Goal: Find specific page/section: Find specific page/section

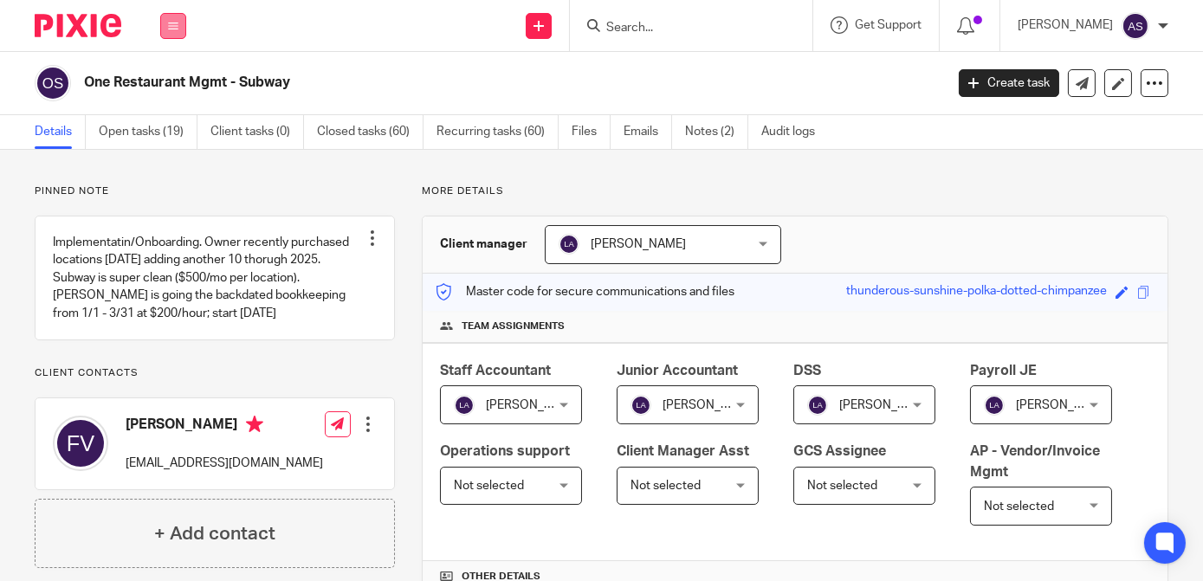
click at [164, 30] on button at bounding box center [173, 26] width 26 height 26
click at [171, 139] on li "Clients" at bounding box center [173, 132] width 46 height 25
click at [177, 130] on link "Clients" at bounding box center [170, 132] width 40 height 12
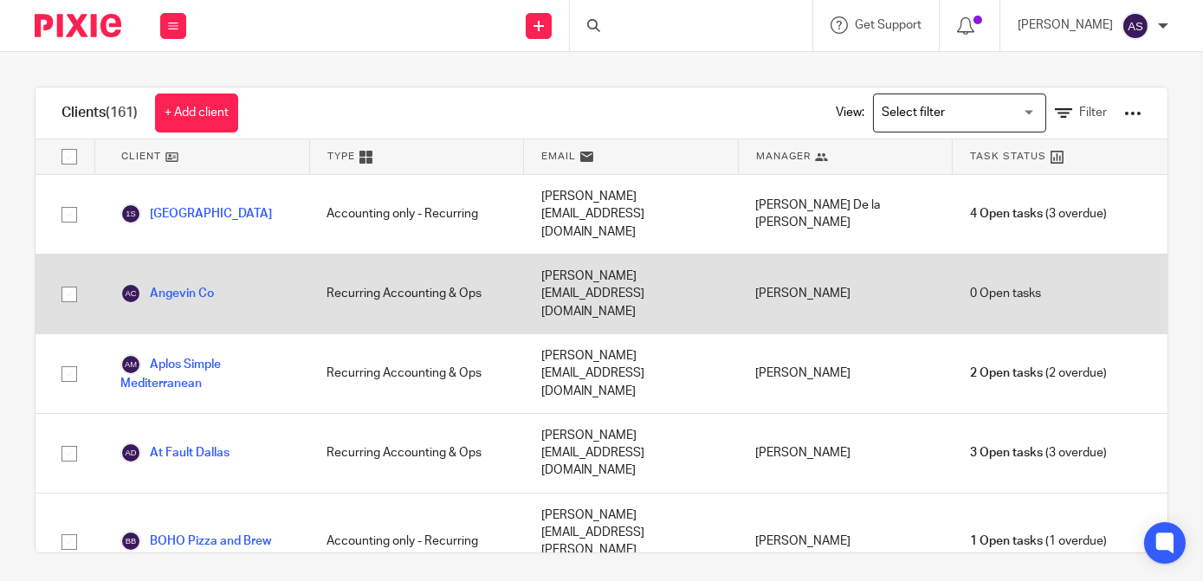
scroll to position [5033, 0]
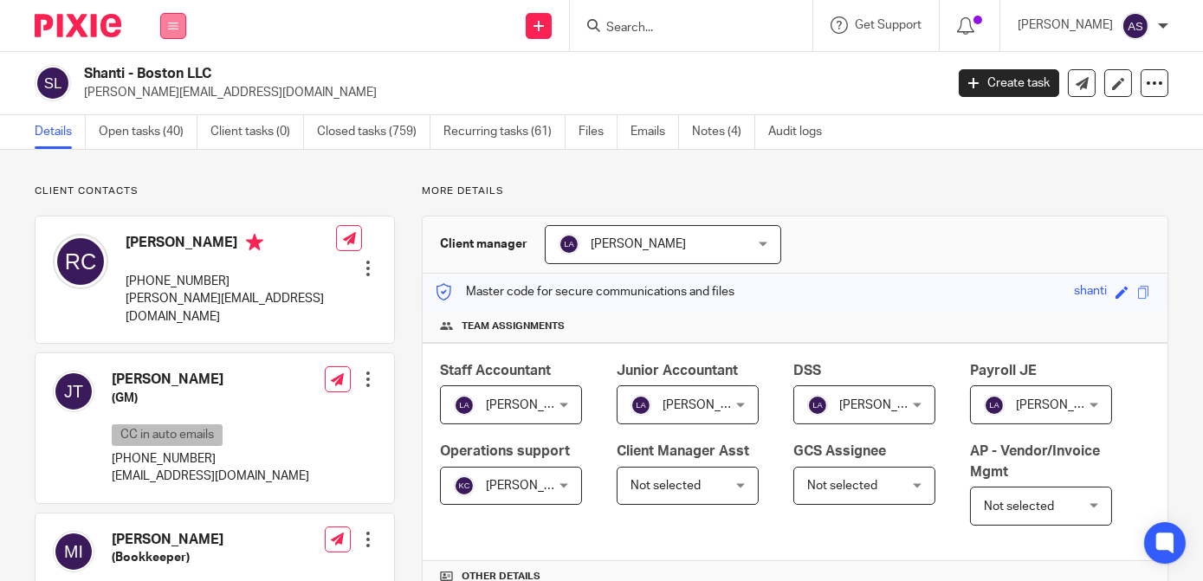
click at [164, 23] on button at bounding box center [173, 26] width 26 height 26
click at [161, 127] on link "Clients" at bounding box center [170, 132] width 40 height 12
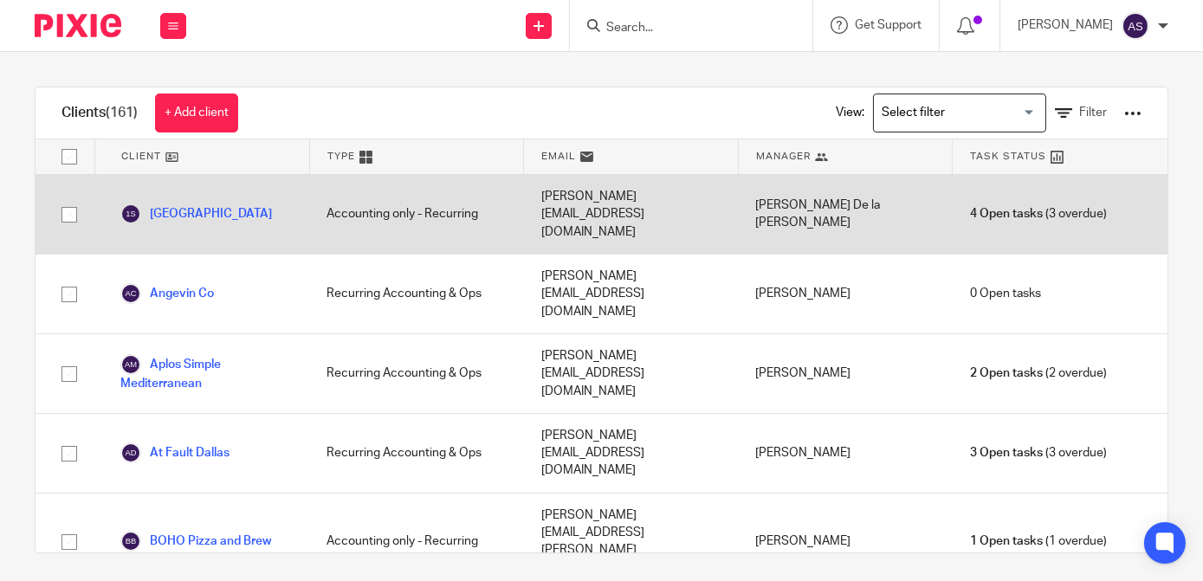
scroll to position [5033, 0]
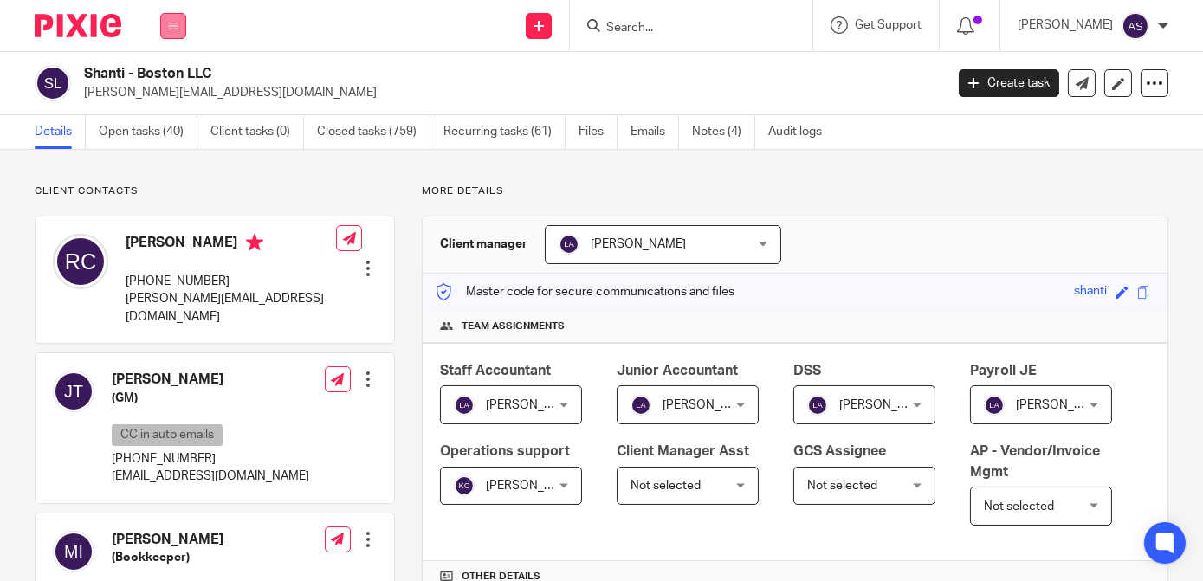
click at [173, 19] on button at bounding box center [173, 26] width 26 height 26
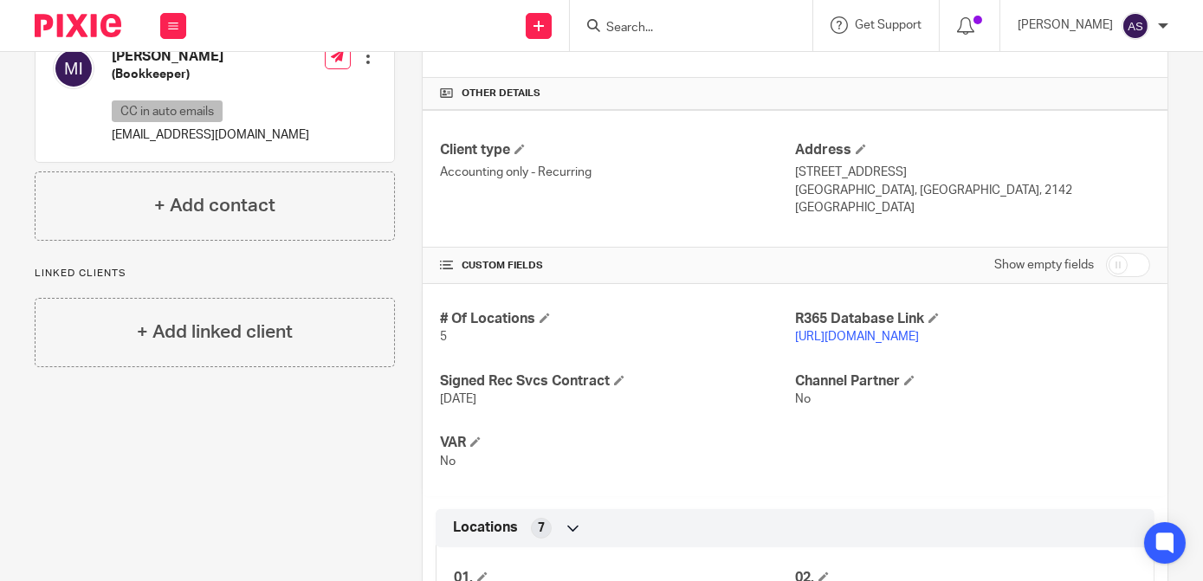
scroll to position [513, 0]
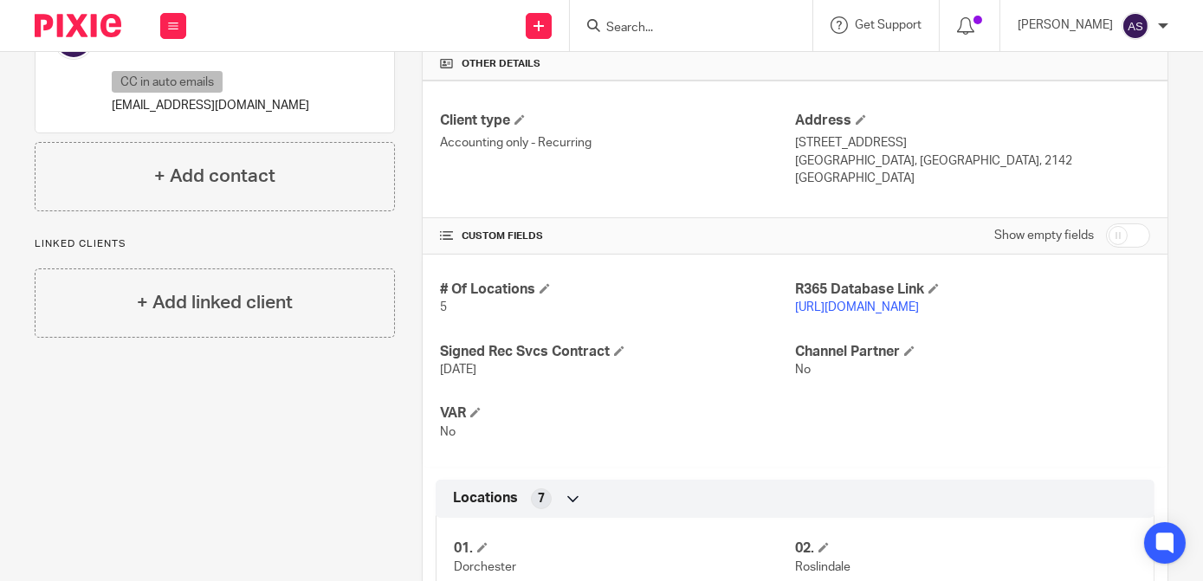
click at [919, 301] on link "[URL][DOMAIN_NAME]" at bounding box center [857, 307] width 124 height 12
